Goal: Task Accomplishment & Management: Use online tool/utility

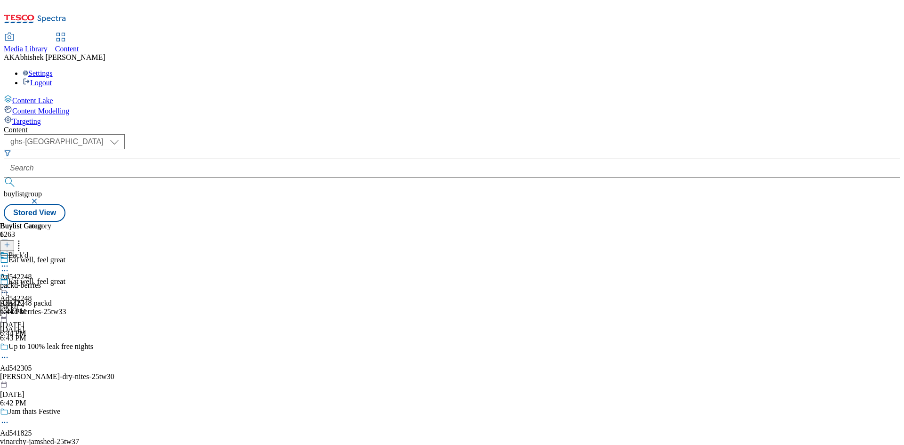
select select "ghs-[GEOGRAPHIC_DATA]"
click at [4, 177] on button "submit" at bounding box center [10, 181] width 13 height 9
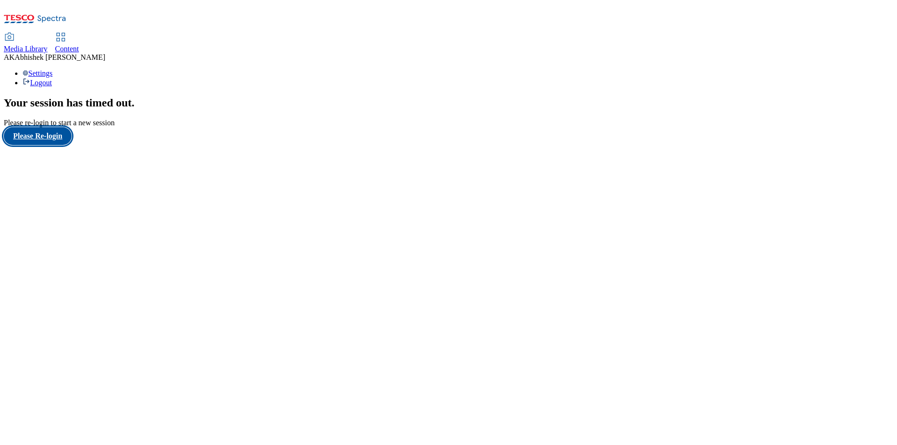
click at [61, 145] on button "Please Re-login" at bounding box center [38, 136] width 68 height 18
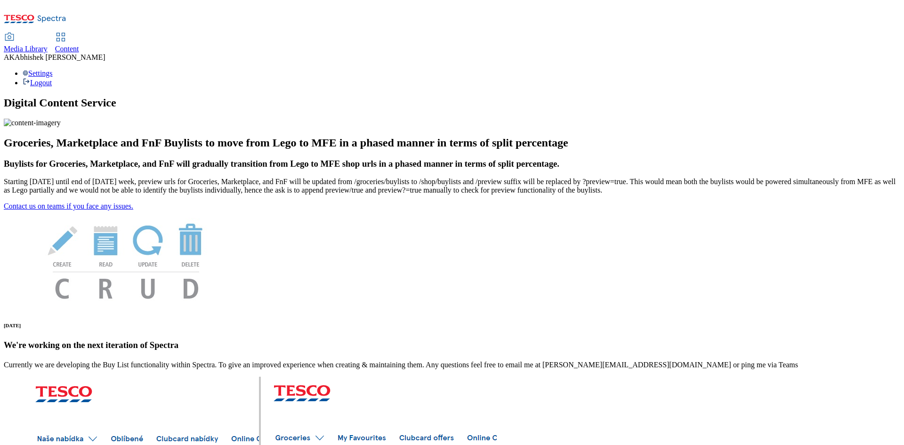
click at [79, 45] on span "Content" at bounding box center [67, 49] width 24 height 8
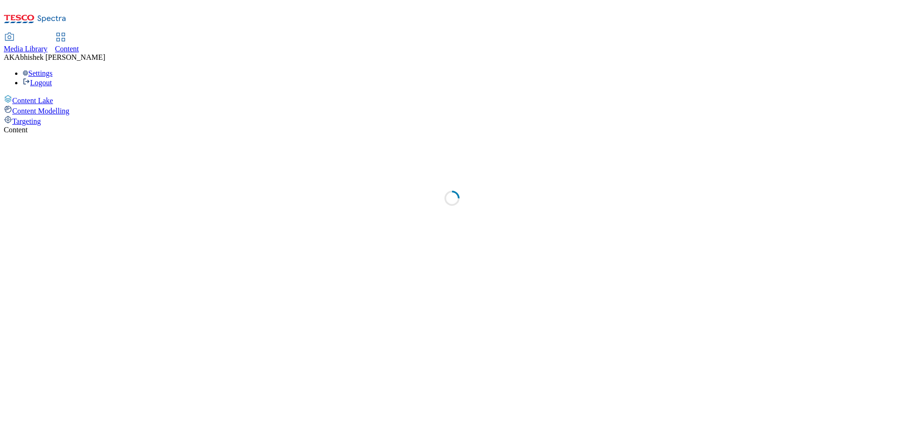
select select "ghs-[GEOGRAPHIC_DATA]"
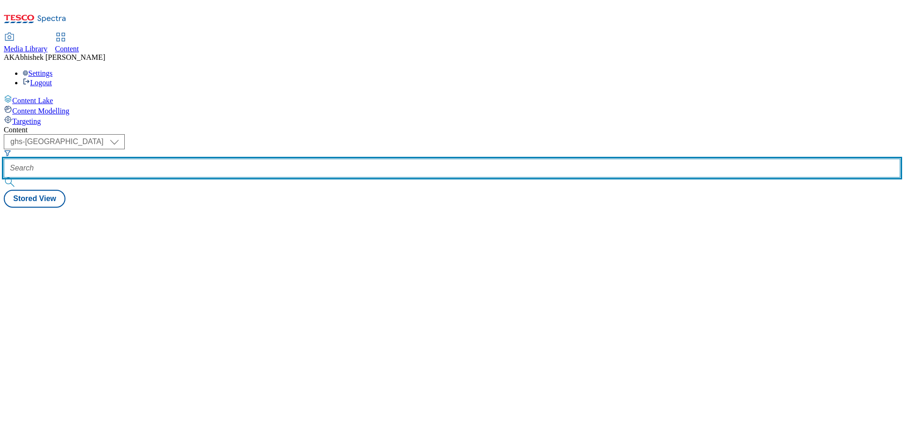
click at [242, 159] on input "text" at bounding box center [452, 168] width 896 height 19
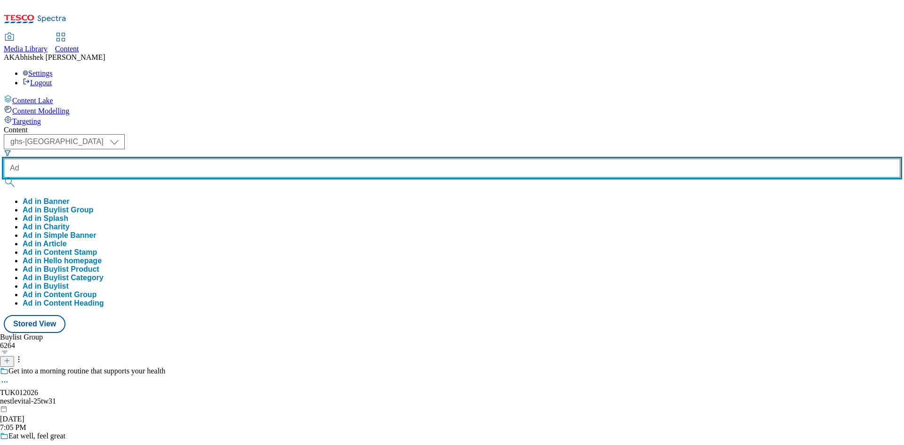
paste input "542305"
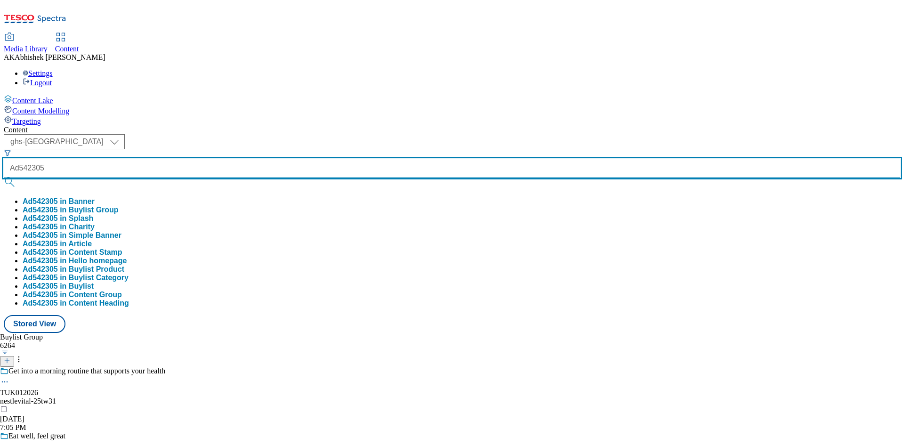
type input "Ad542305"
click at [4, 177] on button "submit" at bounding box center [10, 181] width 13 height 9
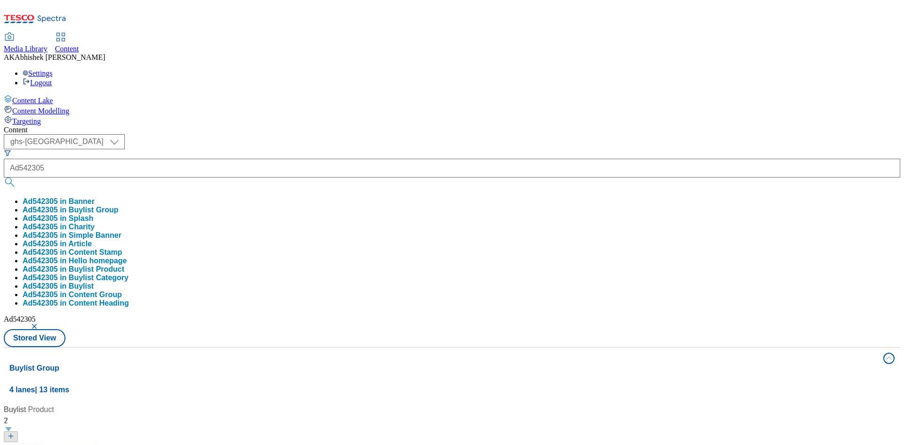
click at [416, 126] on div "Content ( optional ) ghs-roi ghs-uk ghs-uk Ad542305 Ad542305 in Banner Ad542305…" at bounding box center [452, 442] width 896 height 632
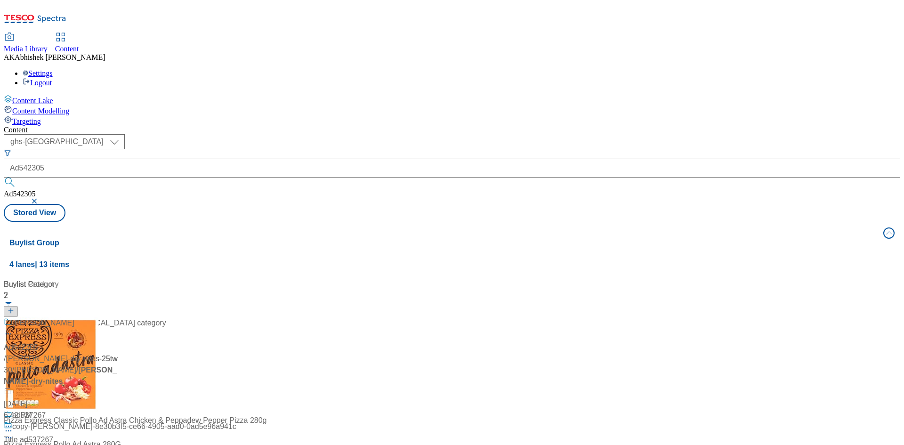
click at [166, 317] on div "No. 1 brand in the bedwetting category Ad542305 / kimberly-clark-dry-nites-25tw…" at bounding box center [85, 363] width 162 height 92
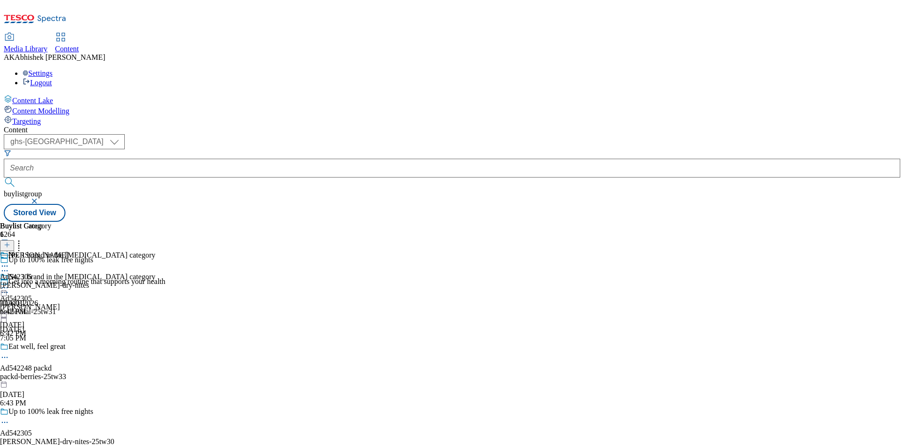
click at [9, 418] on icon at bounding box center [4, 422] width 9 height 9
click at [40, 439] on span "Edit" at bounding box center [34, 442] width 11 height 7
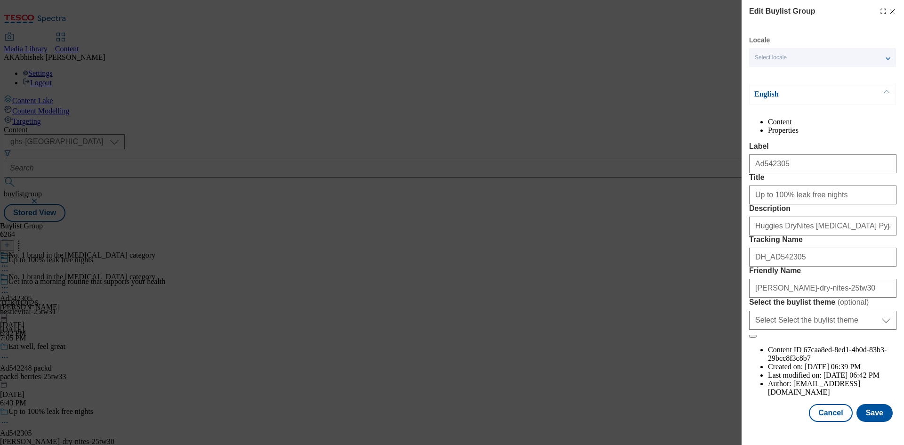
scroll to position [36, 0]
click at [871, 421] on button "Save" at bounding box center [874, 413] width 36 height 18
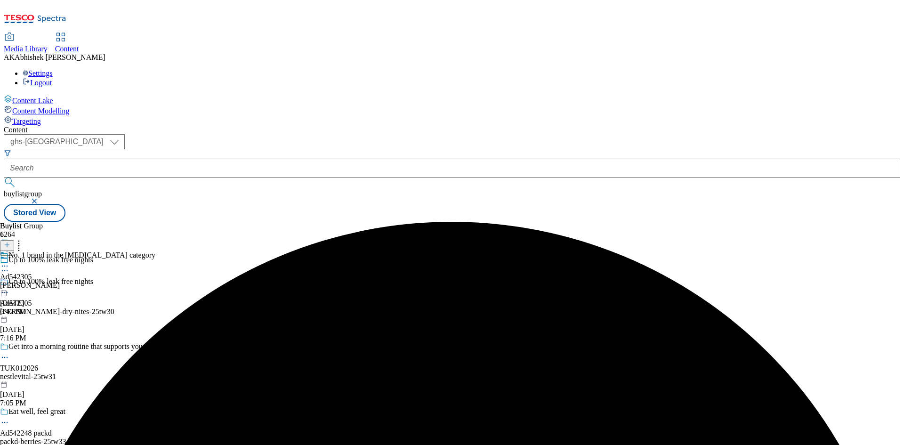
click at [9, 261] on icon at bounding box center [4, 265] width 9 height 9
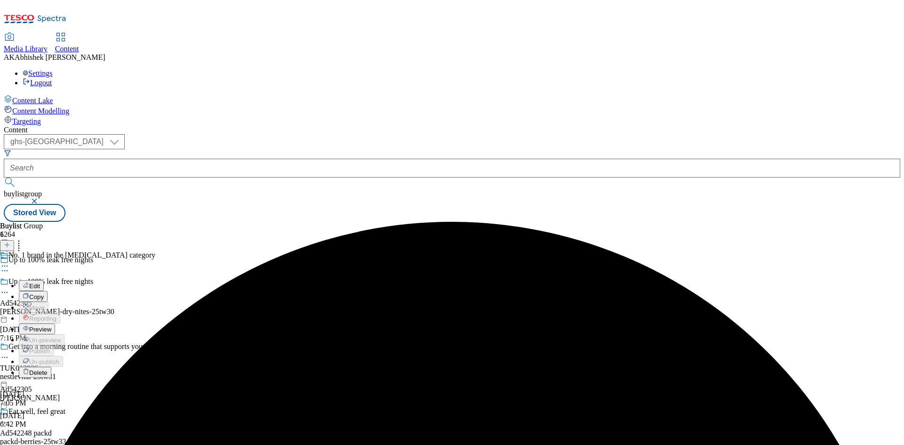
click at [40, 282] on span "Edit" at bounding box center [34, 285] width 11 height 7
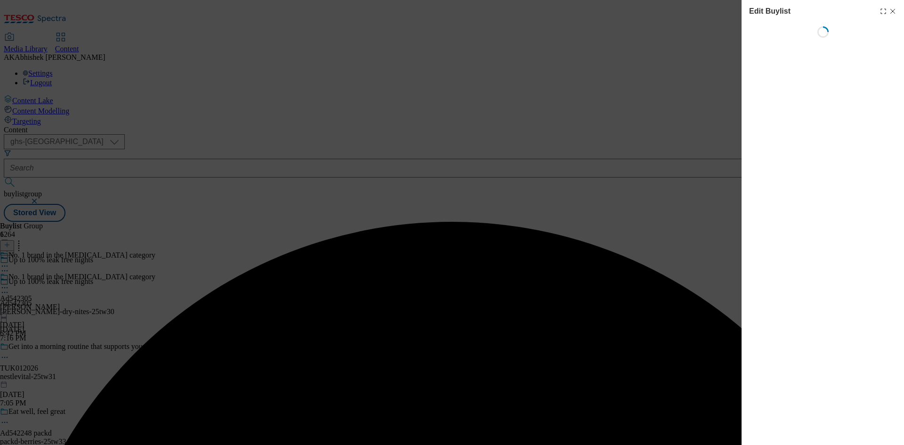
select select "tactical"
select select "supplier funded short term 1-3 weeks"
select select "dunnhumby"
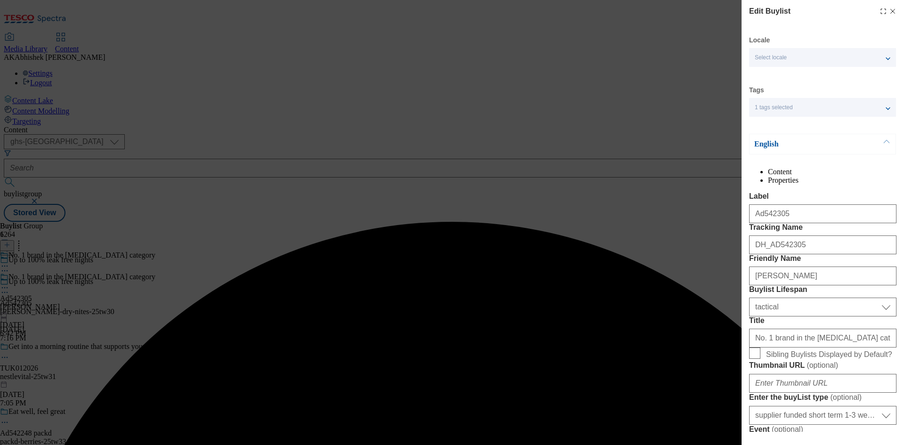
select select "Banner"
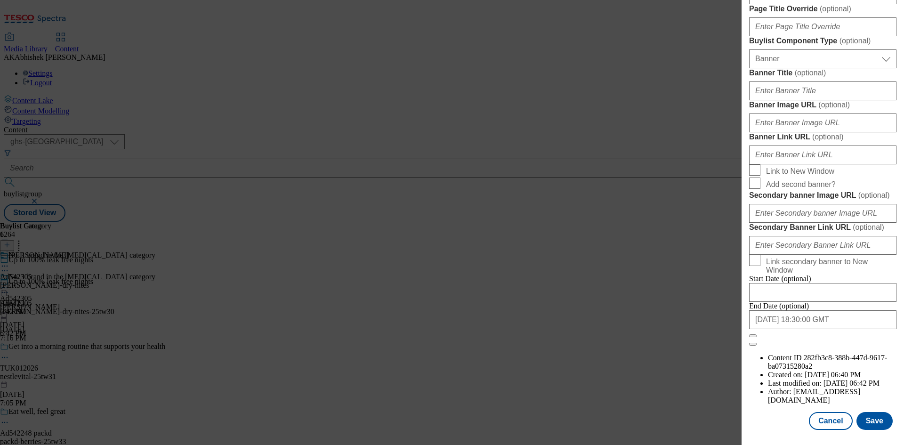
scroll to position [974, 0]
click at [877, 420] on button "Save" at bounding box center [874, 421] width 36 height 18
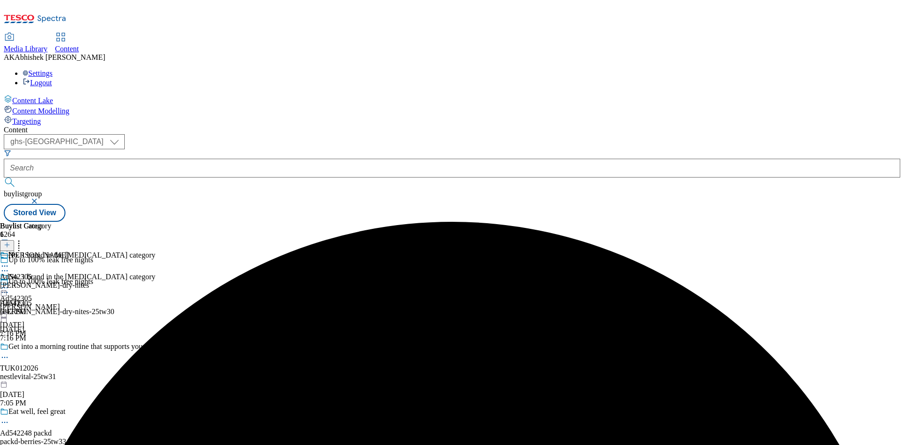
click at [9, 261] on icon at bounding box center [4, 265] width 9 height 9
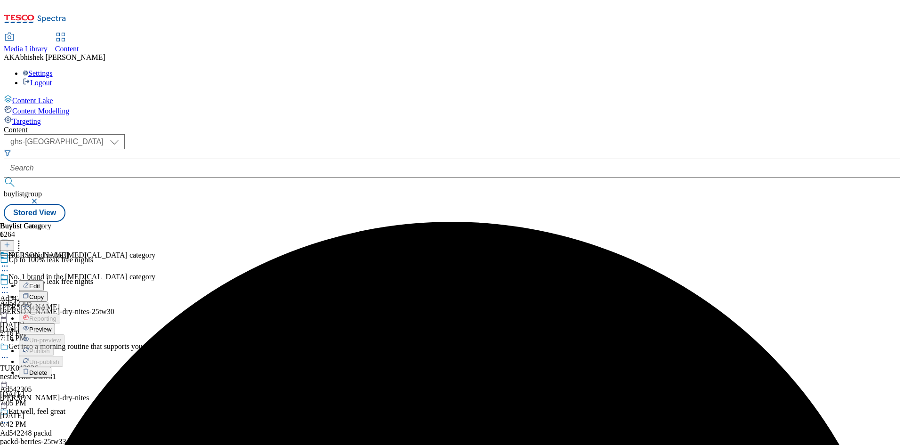
click at [40, 282] on span "Edit" at bounding box center [34, 285] width 11 height 7
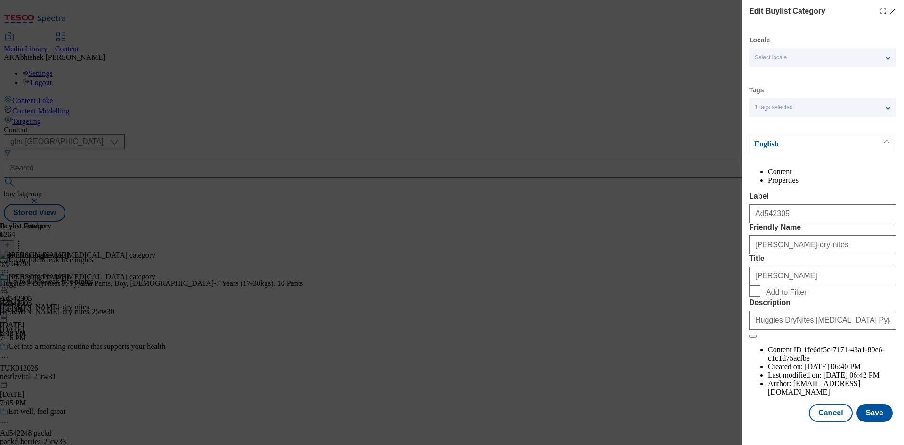
scroll to position [18, 0]
click at [870, 414] on button "Save" at bounding box center [874, 413] width 36 height 18
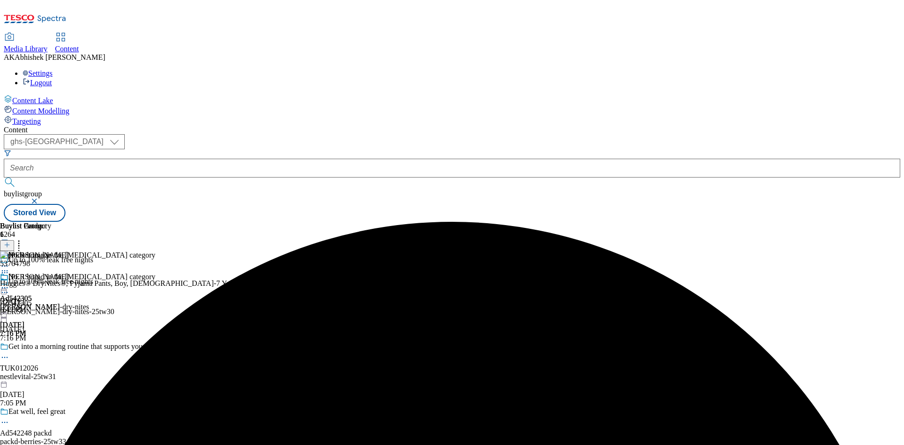
click at [9, 283] on icon at bounding box center [4, 287] width 9 height 9
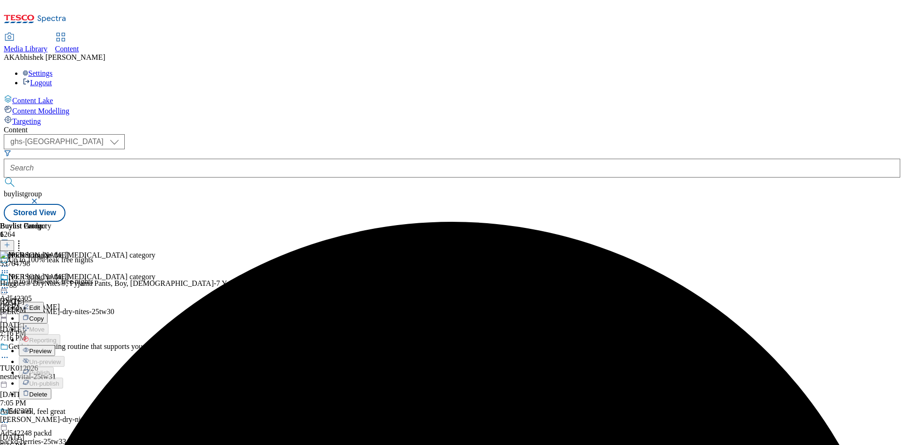
click at [51, 347] on span "Preview" at bounding box center [40, 350] width 22 height 7
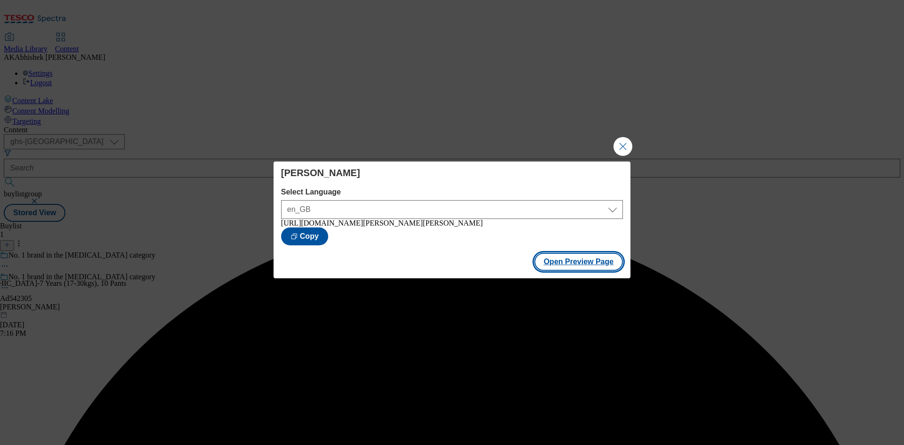
click at [571, 264] on button "Open Preview Page" at bounding box center [578, 262] width 89 height 18
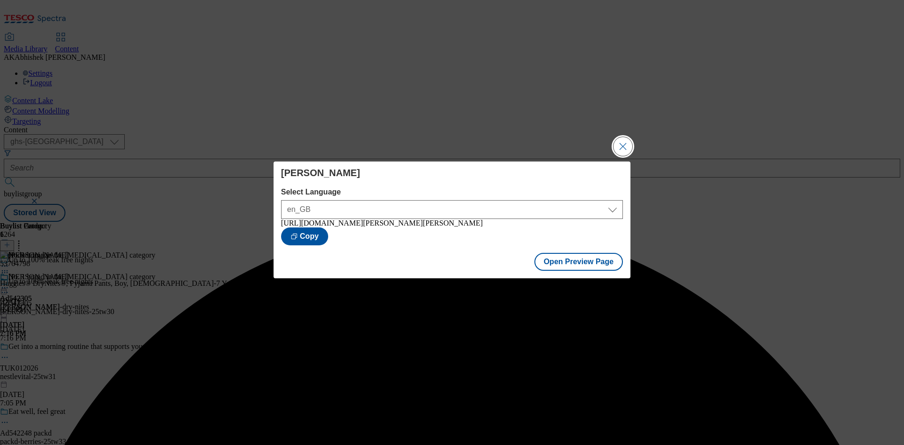
click at [623, 144] on button "Close Modal" at bounding box center [622, 146] width 19 height 19
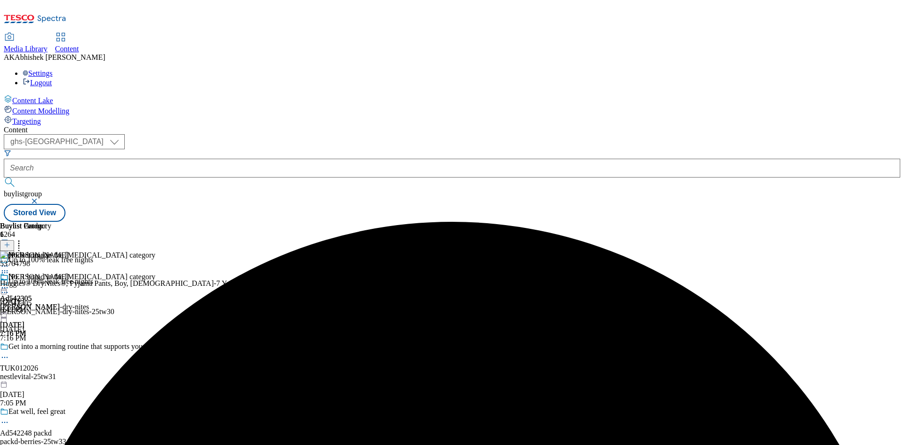
click at [9, 283] on icon at bounding box center [4, 287] width 9 height 9
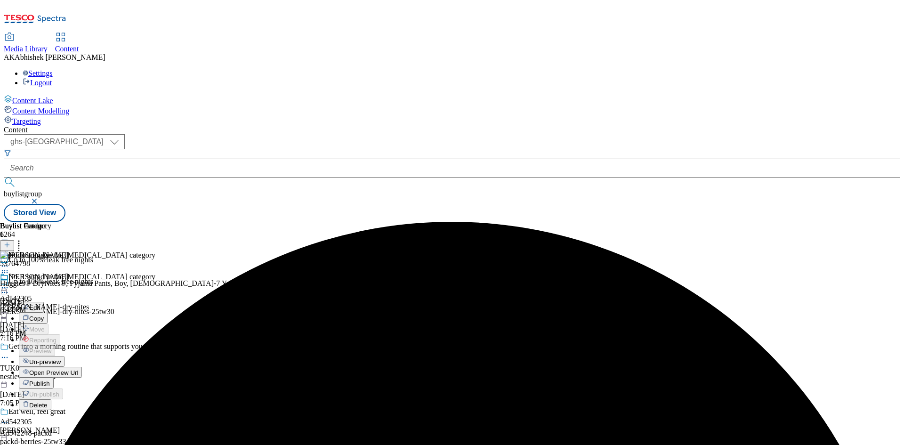
click at [50, 380] on span "Publish" at bounding box center [39, 383] width 21 height 7
